Goal: Transaction & Acquisition: Purchase product/service

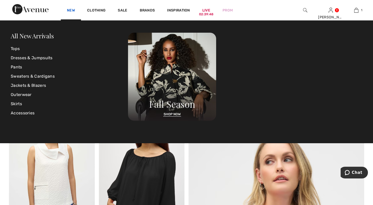
click at [75, 10] on link "New" at bounding box center [71, 10] width 8 height 5
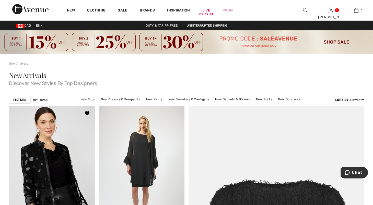
click at [60, 171] on img at bounding box center [52, 170] width 86 height 129
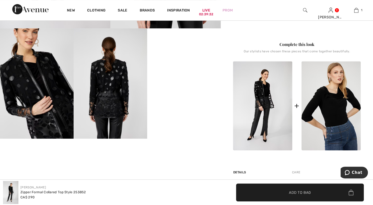
scroll to position [198, 0]
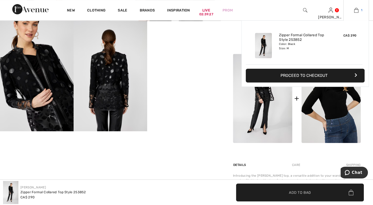
click at [356, 10] on img at bounding box center [356, 10] width 4 height 6
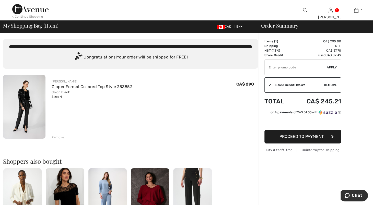
click at [61, 140] on div "Remove" at bounding box center [58, 137] width 13 height 5
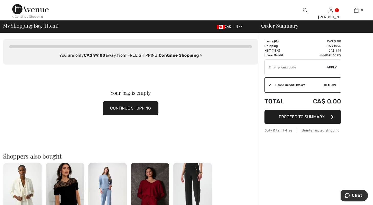
click at [335, 87] on span "Remove" at bounding box center [330, 85] width 13 height 5
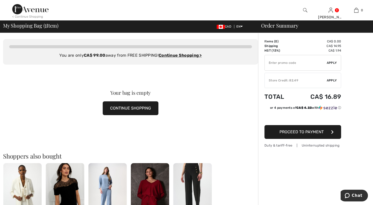
click at [333, 83] on span "Apply" at bounding box center [332, 80] width 10 height 5
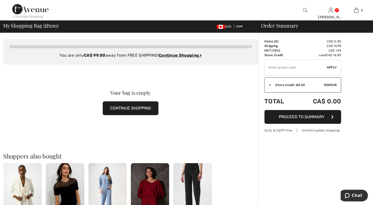
click at [331, 87] on span "Remove" at bounding box center [330, 85] width 13 height 5
